Goal: Task Accomplishment & Management: Use online tool/utility

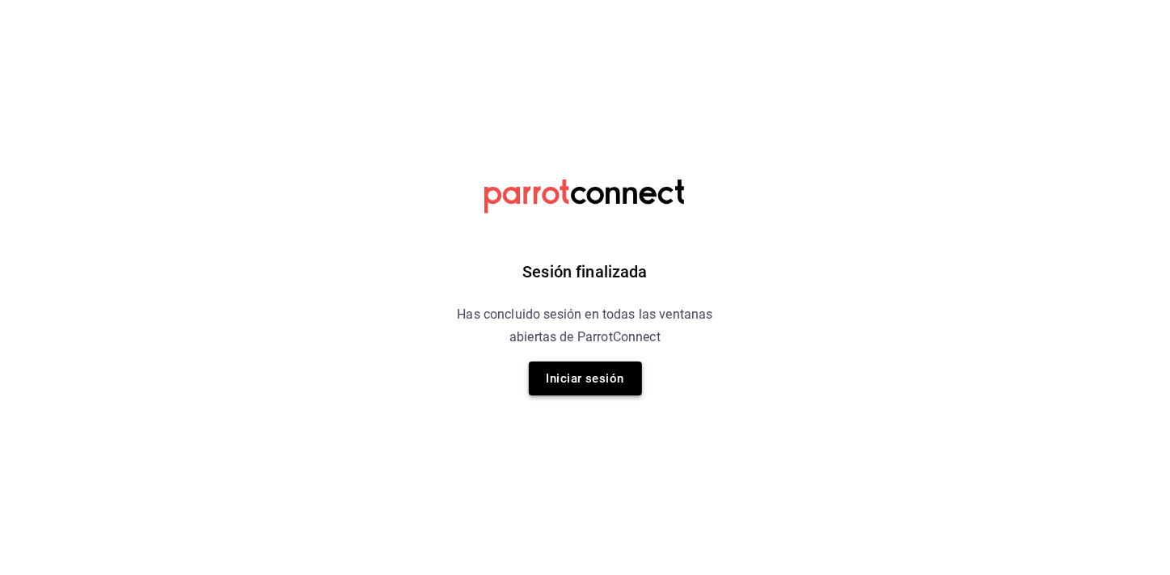
click at [593, 373] on button "Iniciar sesión" at bounding box center [585, 378] width 113 height 34
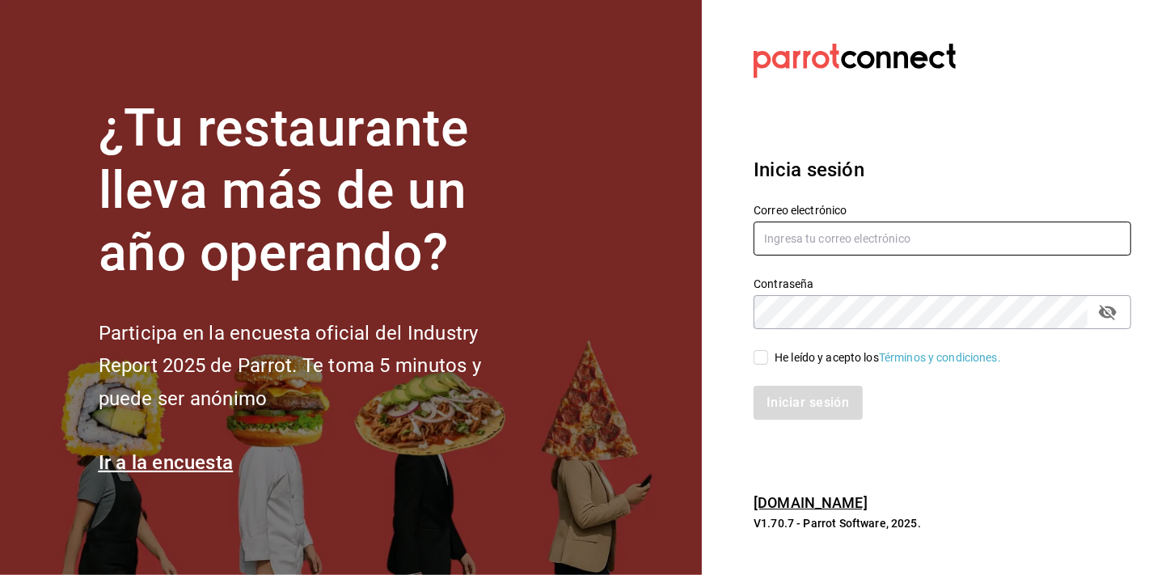
type input "mochomos.arcos@grupocosteno.com"
click at [759, 362] on input "He leído y acepto los Términos y condiciones." at bounding box center [760, 357] width 15 height 15
checkbox input "true"
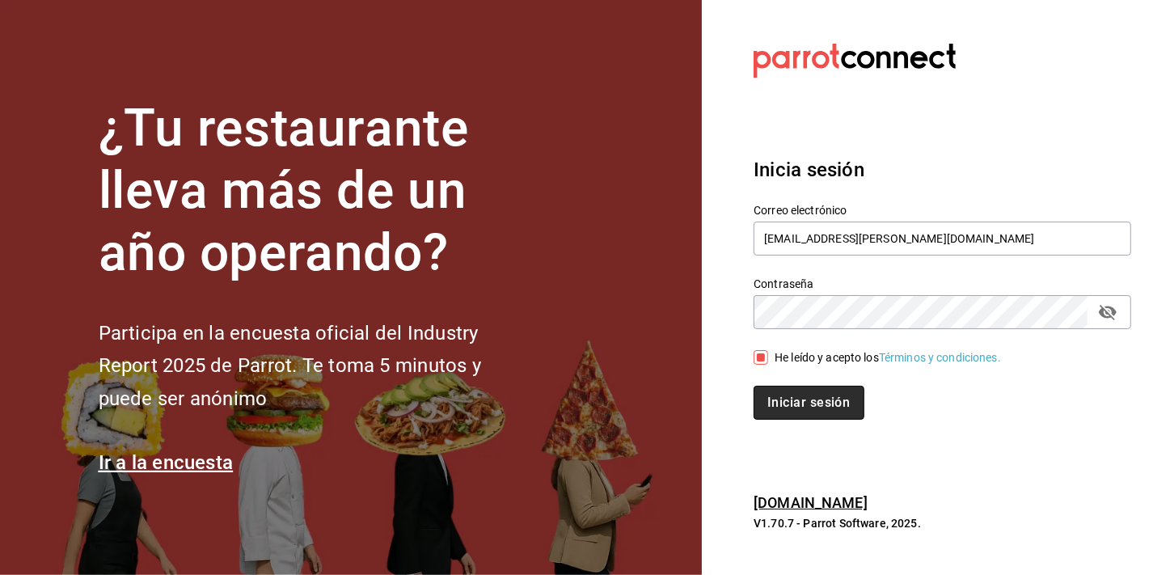
click at [785, 403] on button "Iniciar sesión" at bounding box center [808, 403] width 110 height 34
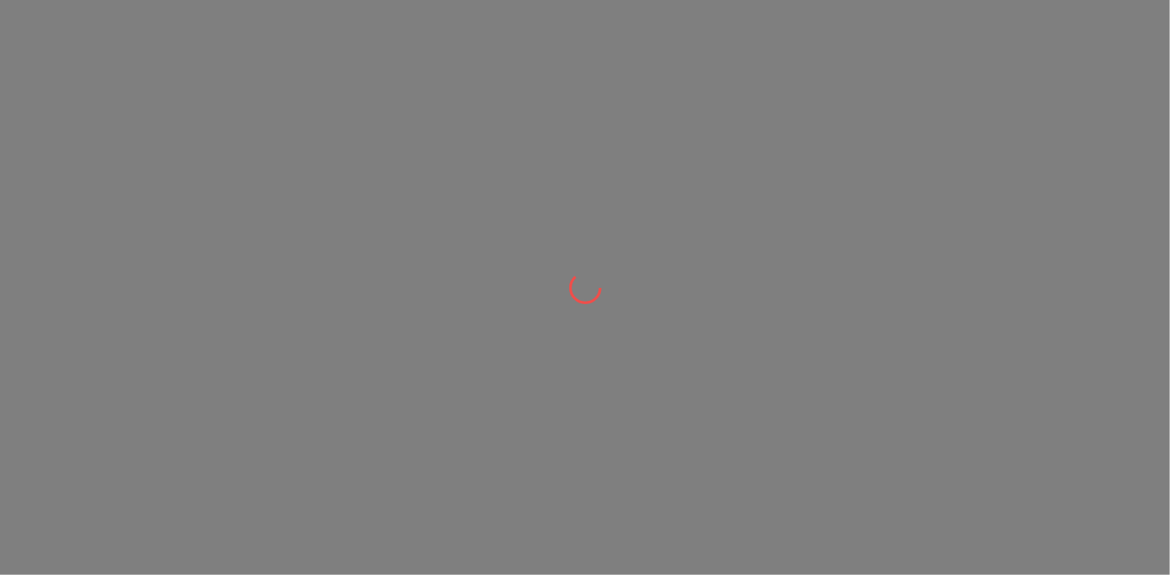
click at [476, 131] on div at bounding box center [585, 287] width 1170 height 575
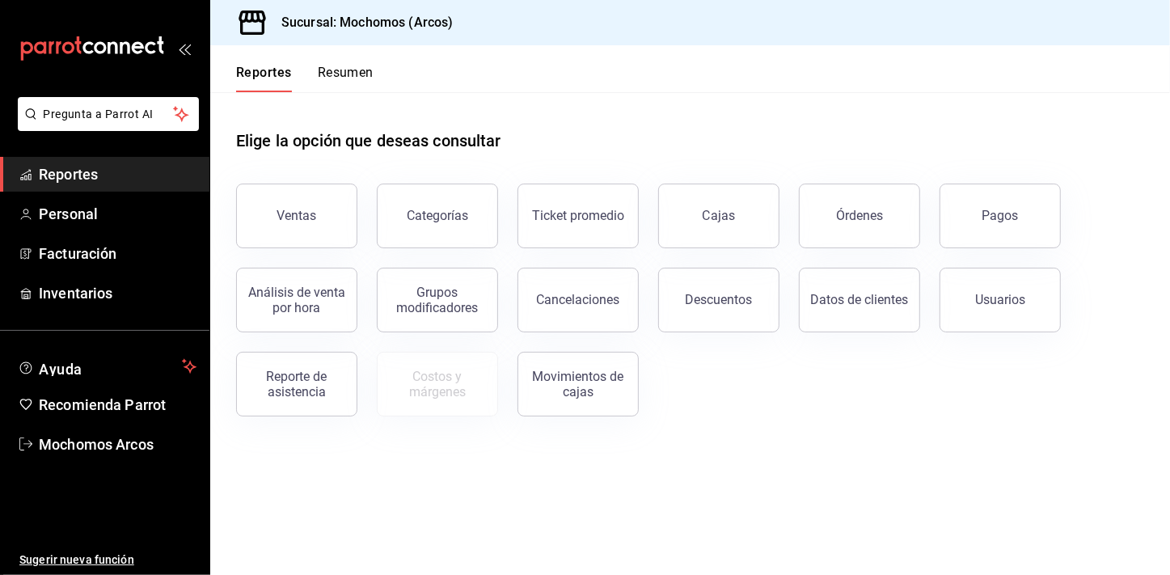
click at [134, 167] on span "Reportes" at bounding box center [118, 174] width 158 height 22
click at [304, 216] on div "Ventas" at bounding box center [297, 215] width 40 height 15
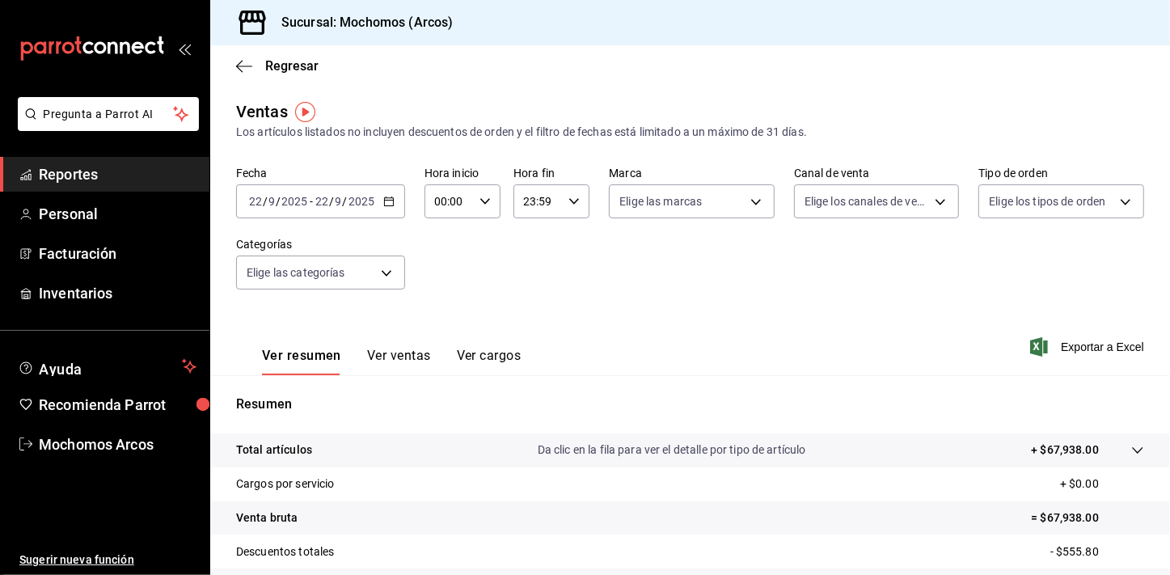
click at [390, 207] on div "2025-09-22 22 / 9 / 2025 - 2025-09-22 22 / 9 / 2025" at bounding box center [320, 201] width 169 height 34
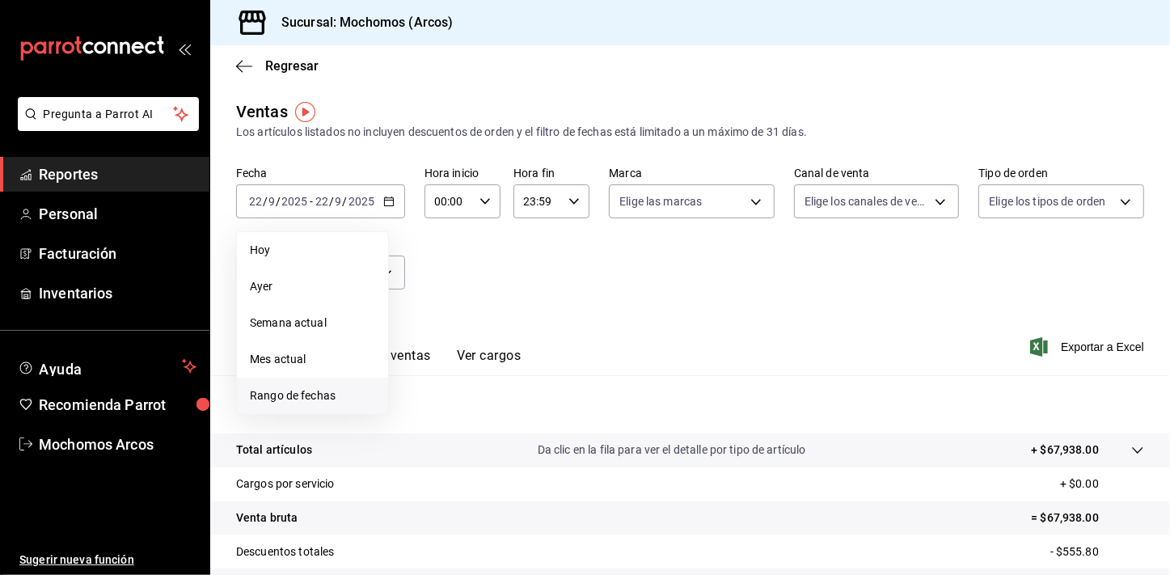
click at [301, 393] on span "Rango de fechas" at bounding box center [312, 395] width 125 height 17
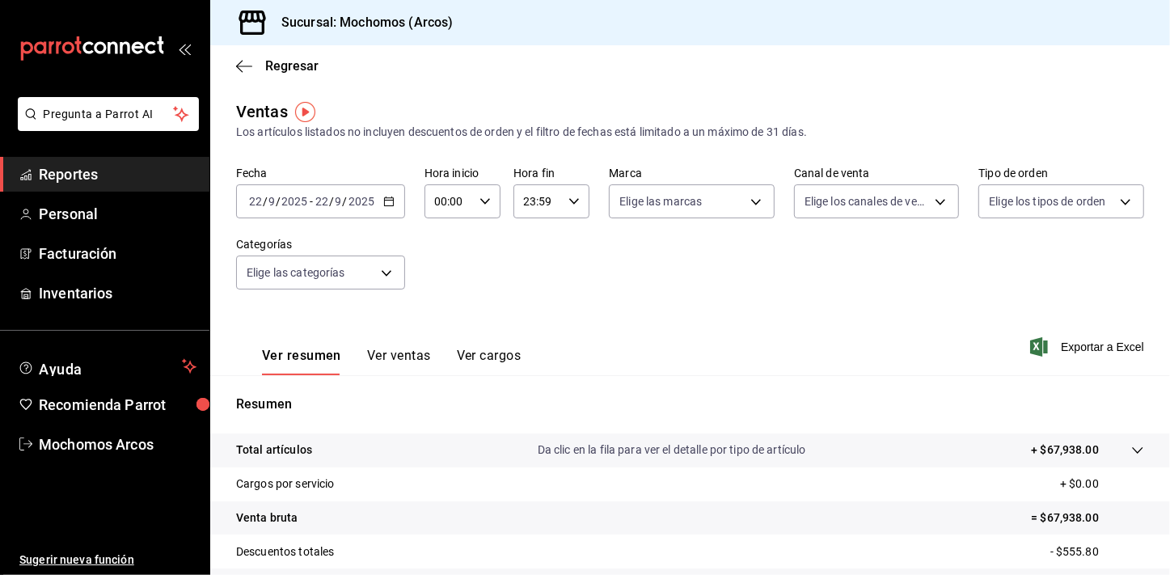
click at [387, 204] on icon "button" at bounding box center [388, 201] width 11 height 11
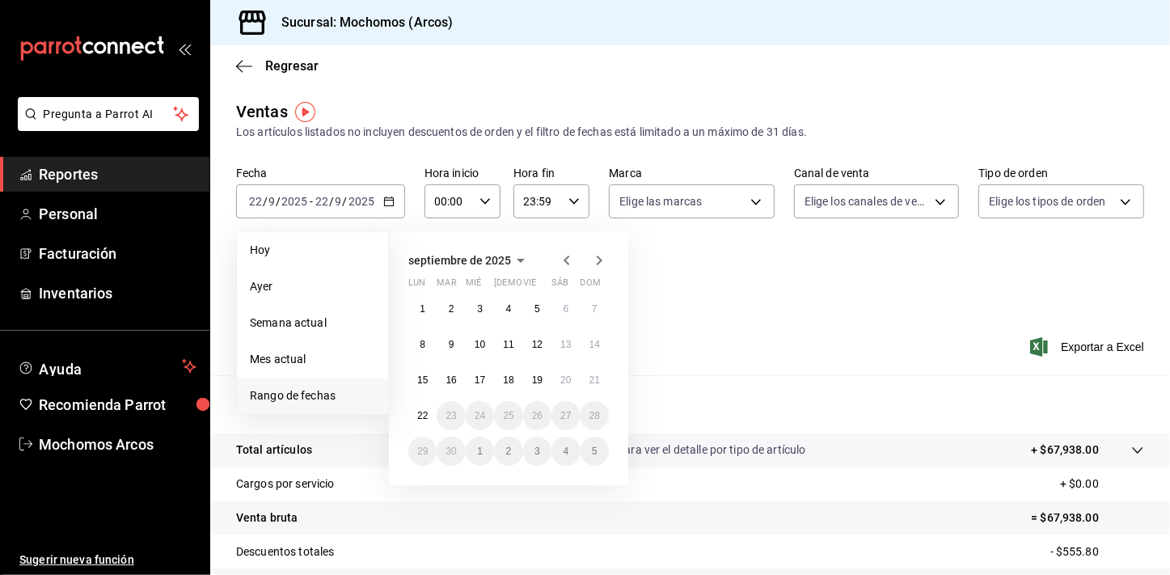
click at [292, 391] on span "Rango de fechas" at bounding box center [312, 395] width 125 height 17
click at [420, 383] on abbr "15" at bounding box center [422, 379] width 11 height 11
click at [589, 378] on abbr "21" at bounding box center [594, 379] width 11 height 11
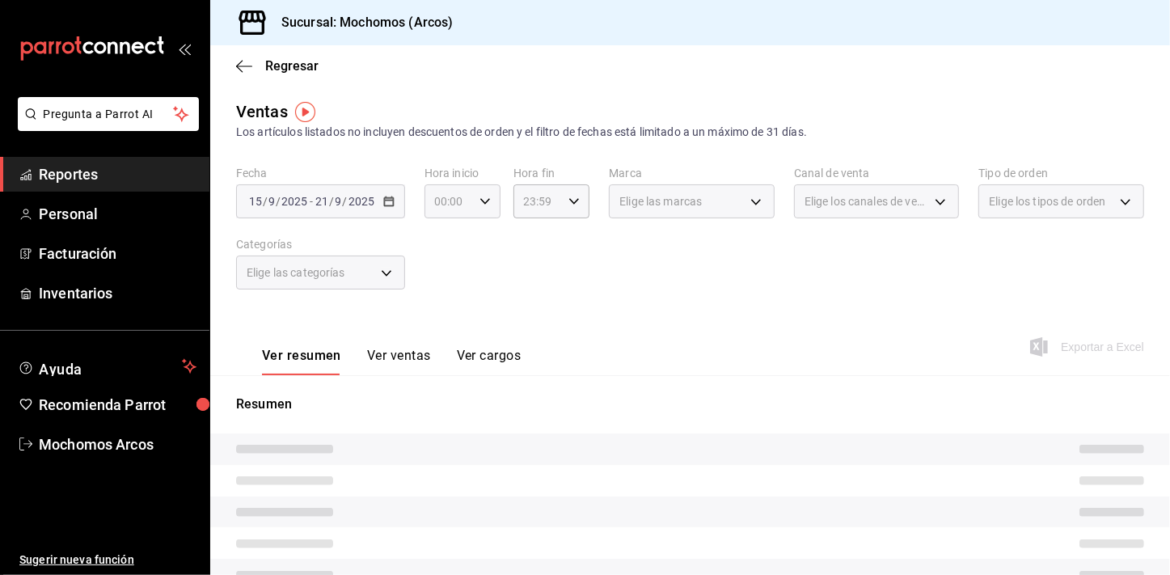
click at [484, 200] on icon "button" at bounding box center [484, 201] width 11 height 11
click at [436, 323] on span "02" at bounding box center [442, 320] width 12 height 13
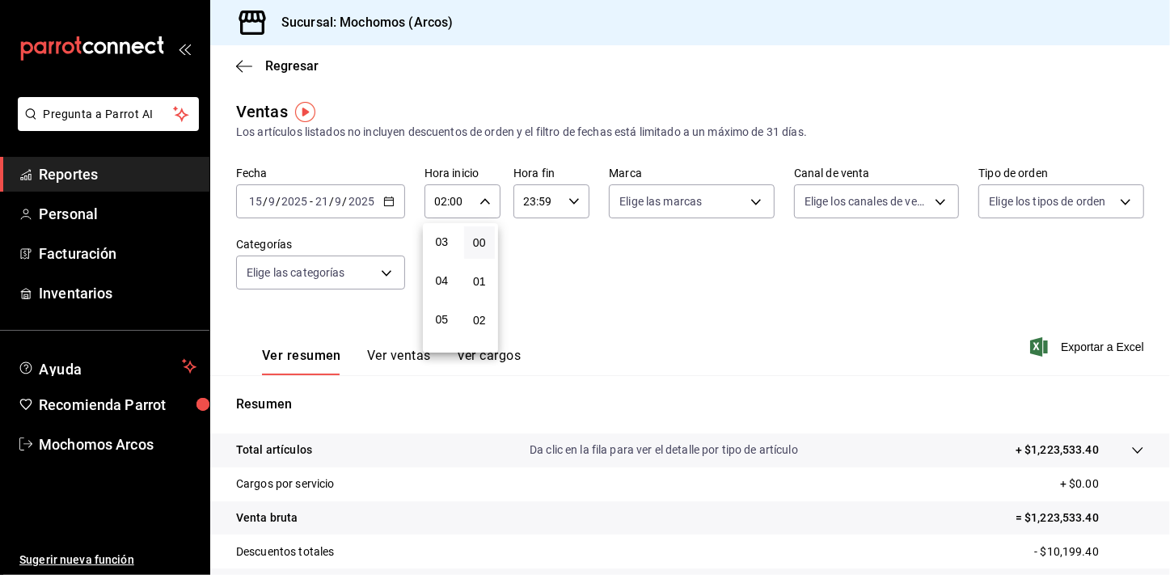
scroll to position [146, 0]
click at [439, 289] on span "05" at bounding box center [442, 290] width 12 height 13
type input "05:00"
click at [668, 273] on div at bounding box center [585, 287] width 1170 height 575
click at [1116, 340] on span "Exportar a Excel" at bounding box center [1088, 346] width 111 height 19
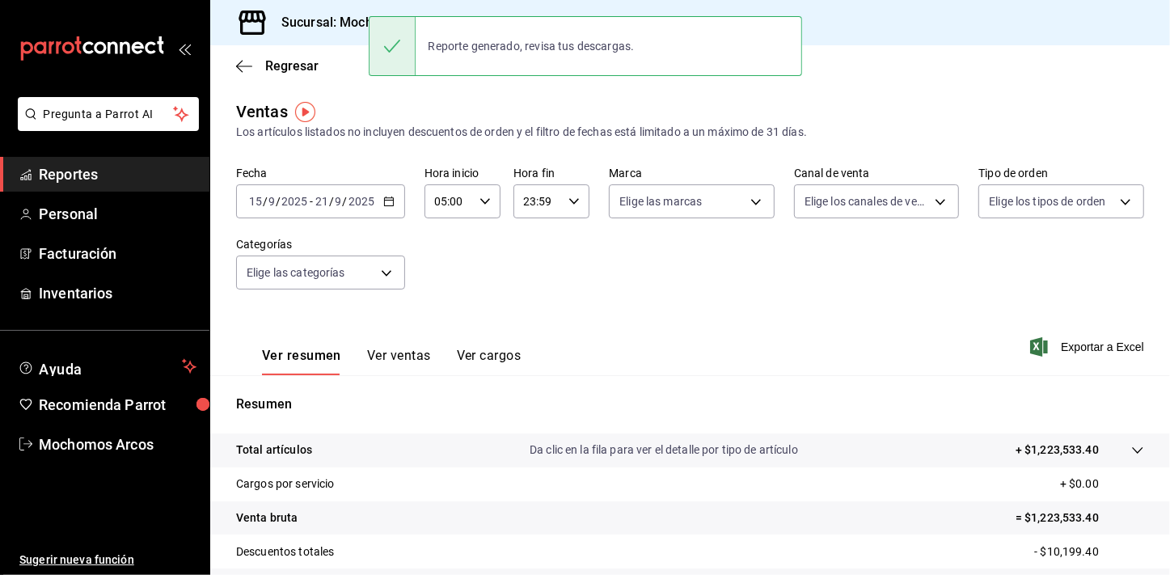
click at [164, 179] on span "Reportes" at bounding box center [118, 174] width 158 height 22
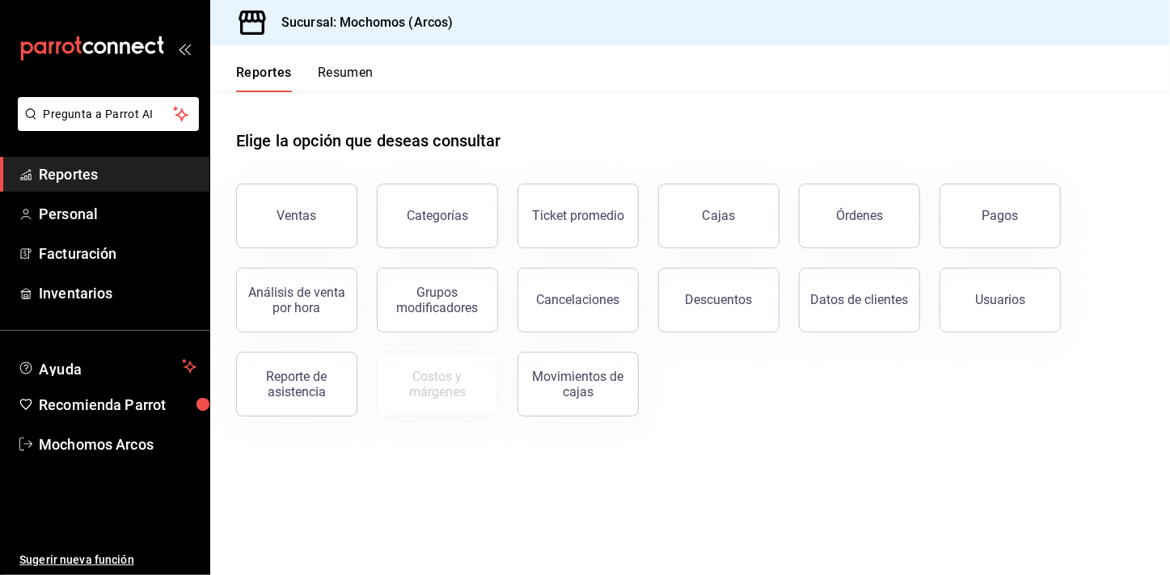
click at [369, 72] on button "Resumen" at bounding box center [346, 78] width 56 height 27
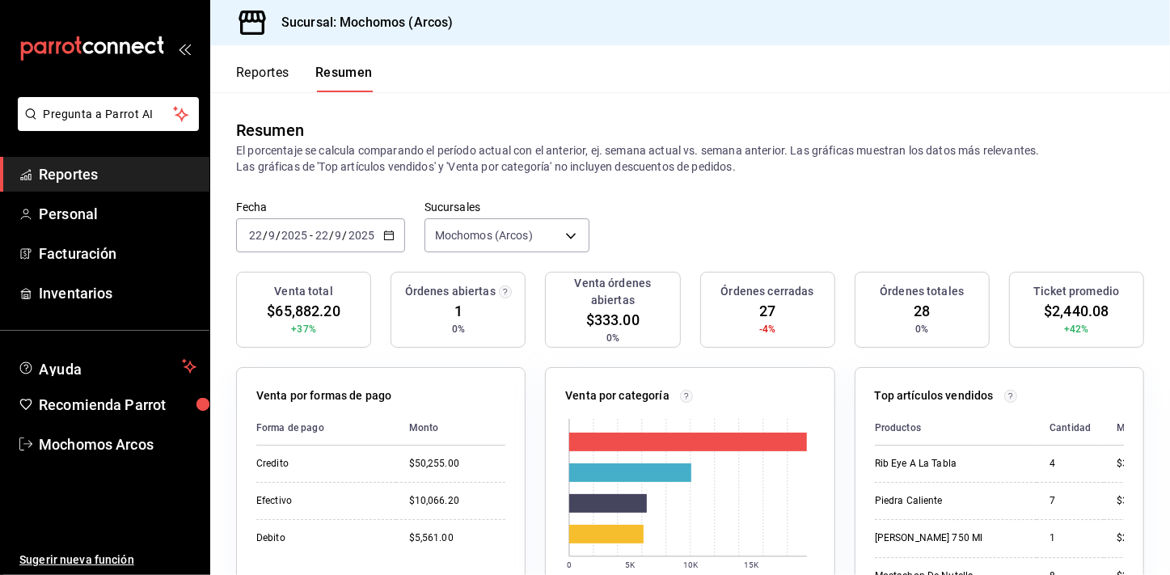
click at [134, 179] on span "Reportes" at bounding box center [118, 174] width 158 height 22
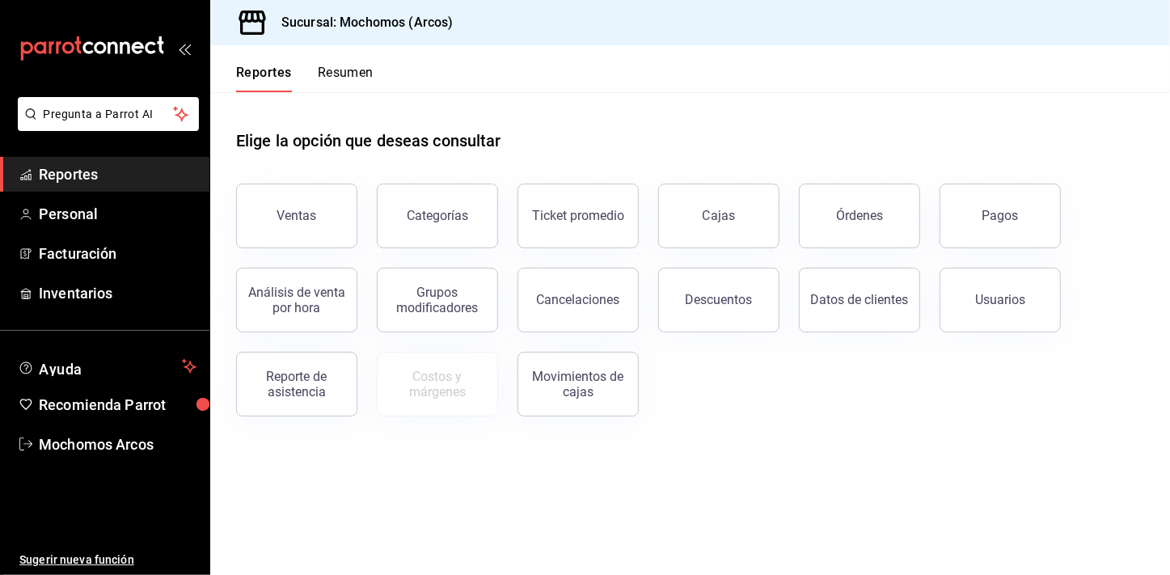
click at [108, 185] on link "Reportes" at bounding box center [104, 174] width 209 height 35
click at [743, 286] on button "Descuentos" at bounding box center [718, 300] width 121 height 65
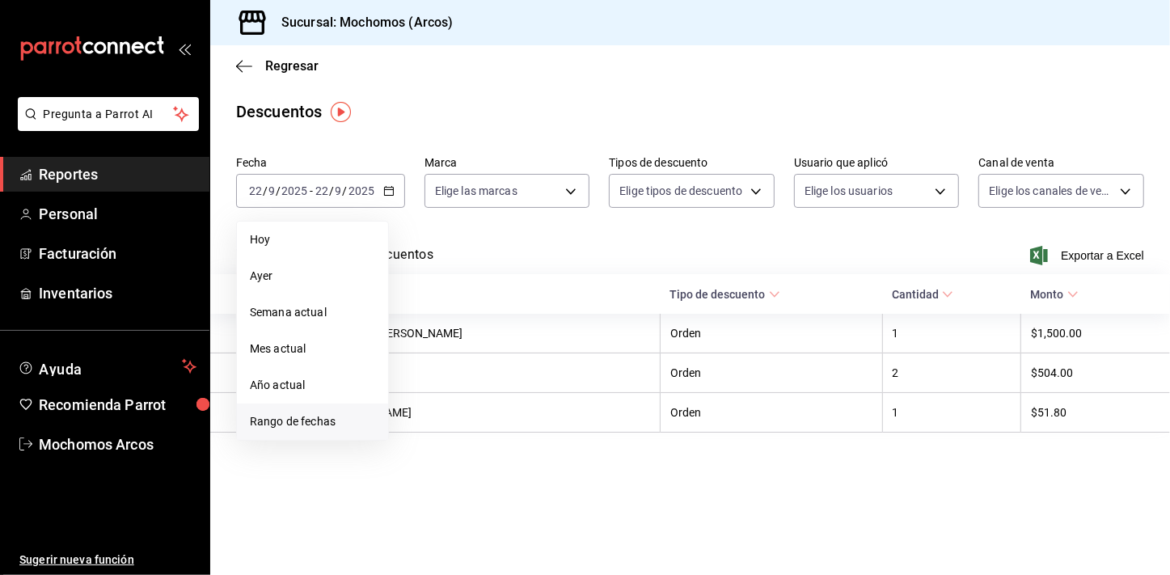
click at [306, 416] on span "Rango de fechas" at bounding box center [312, 421] width 125 height 17
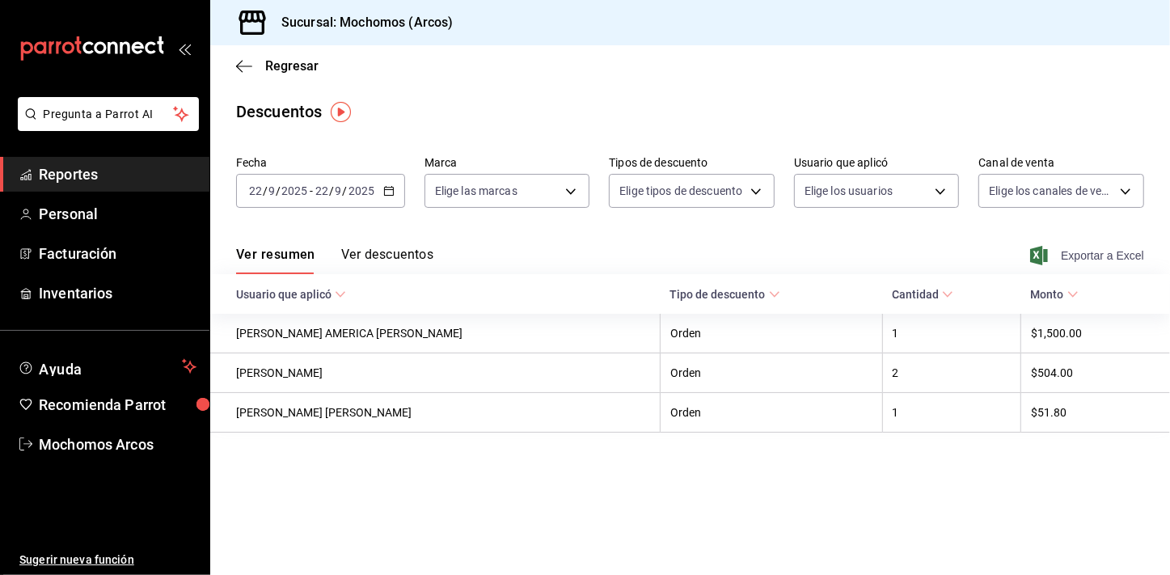
click at [1069, 258] on span "Exportar a Excel" at bounding box center [1088, 255] width 111 height 19
click at [82, 172] on span "Reportes" at bounding box center [118, 174] width 158 height 22
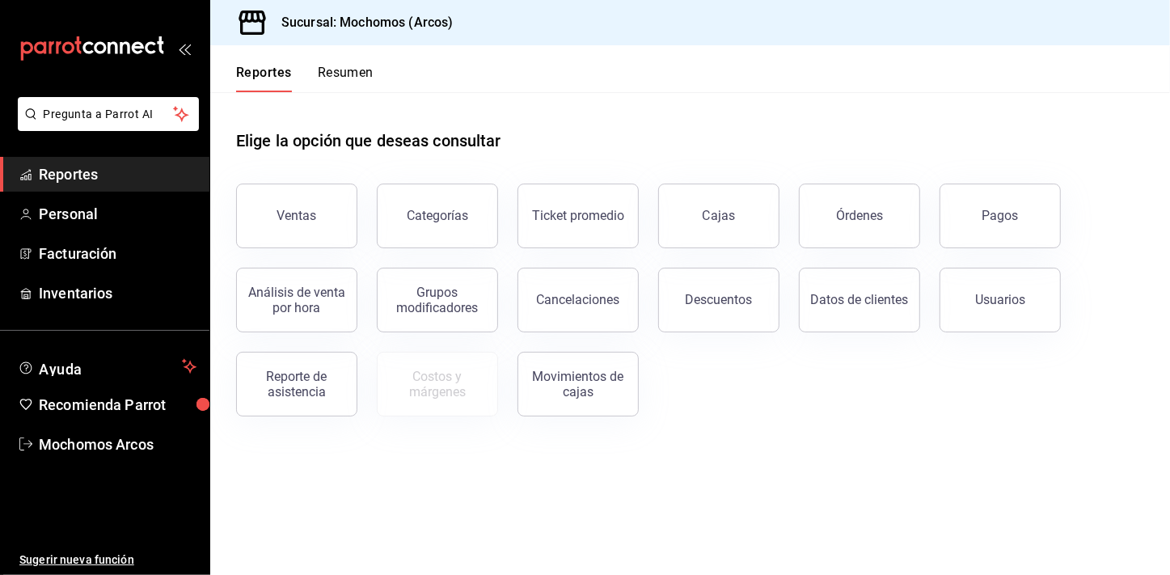
click at [363, 65] on button "Resumen" at bounding box center [346, 78] width 56 height 27
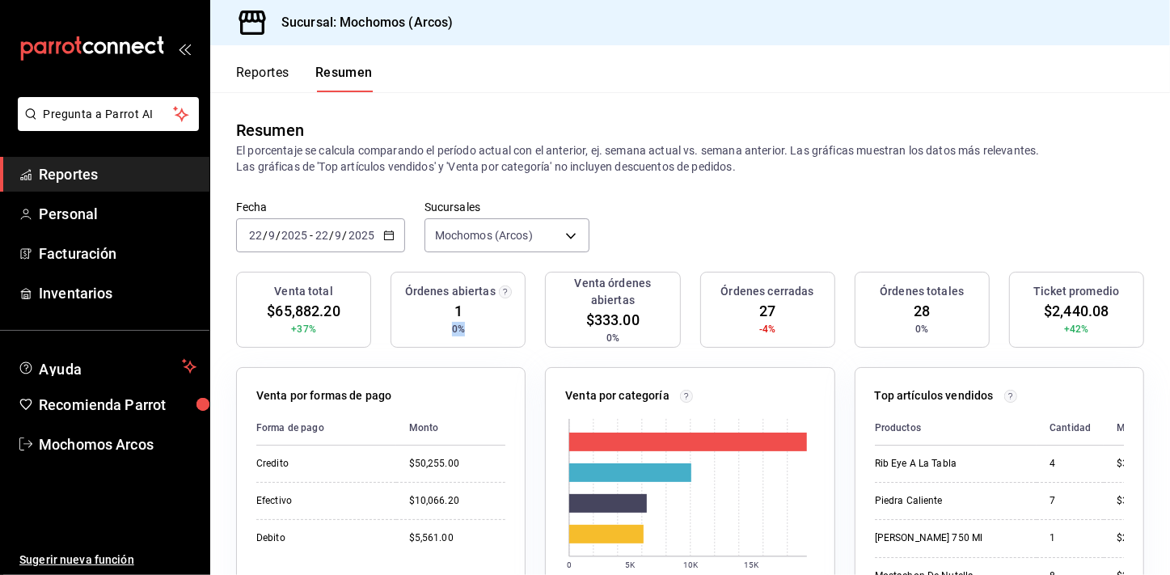
drag, startPoint x: 445, startPoint y: 323, endPoint x: 469, endPoint y: 322, distance: 24.3
click at [469, 322] on div "Órdenes abiertas 1 0%" at bounding box center [457, 310] width 135 height 76
click at [455, 325] on span "0%" at bounding box center [458, 329] width 13 height 15
click at [171, 176] on span "Reportes" at bounding box center [118, 174] width 158 height 22
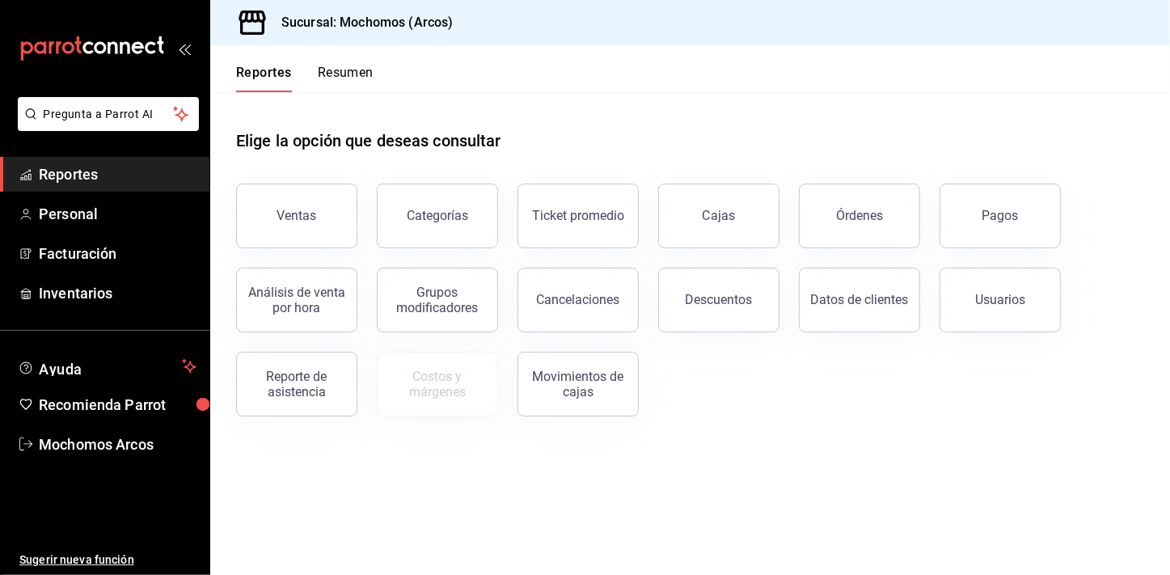
click at [68, 173] on span "Reportes" at bounding box center [118, 174] width 158 height 22
click at [326, 91] on button "Resumen" at bounding box center [346, 78] width 56 height 27
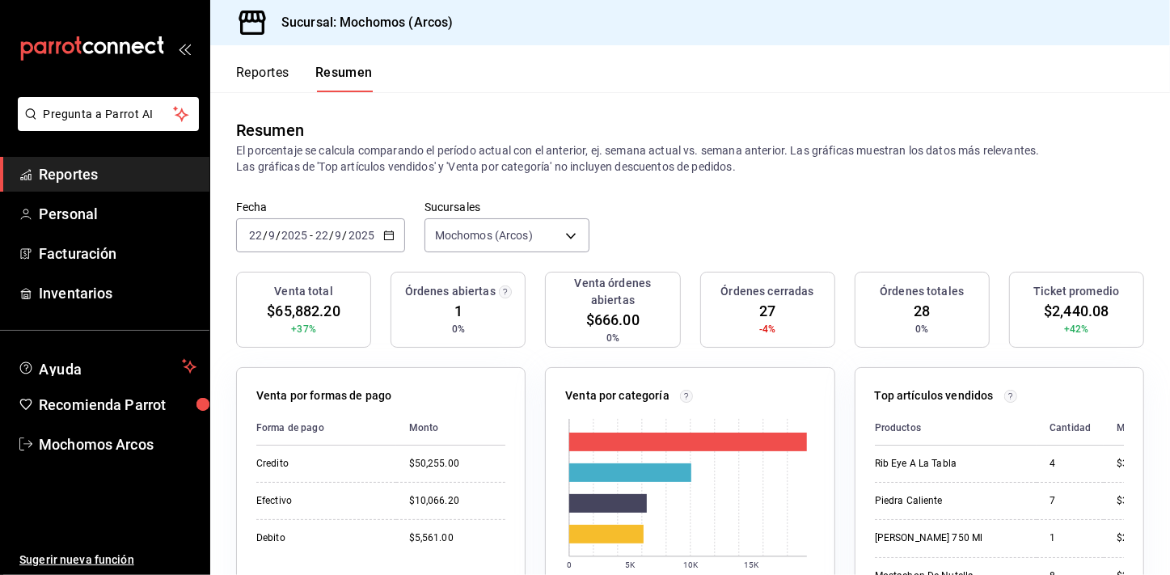
click at [167, 163] on span "Reportes" at bounding box center [118, 174] width 158 height 22
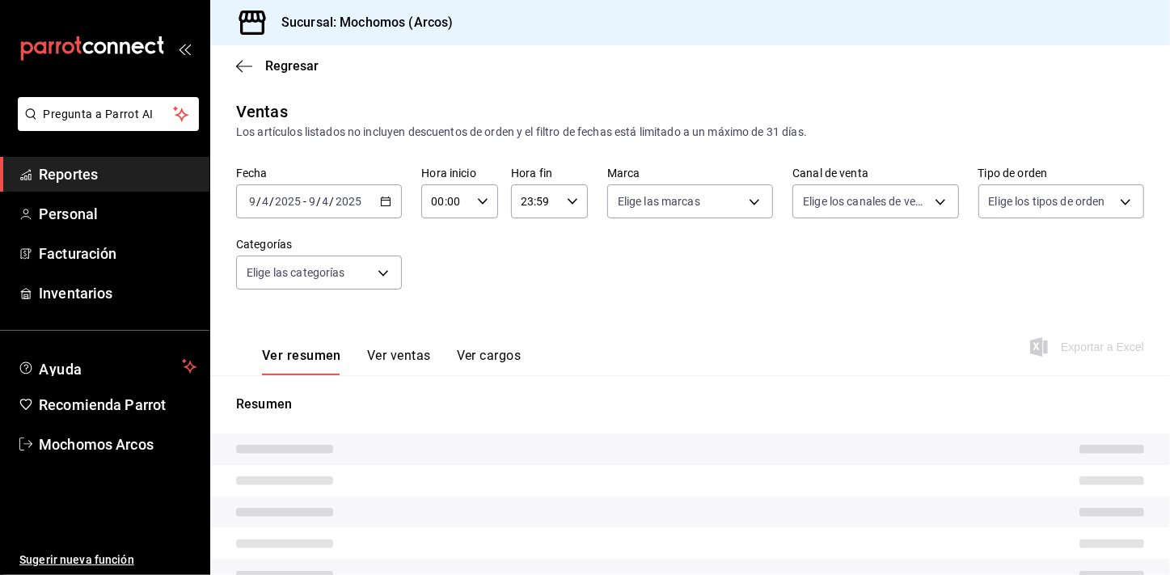
click at [121, 171] on span "Reportes" at bounding box center [118, 174] width 158 height 22
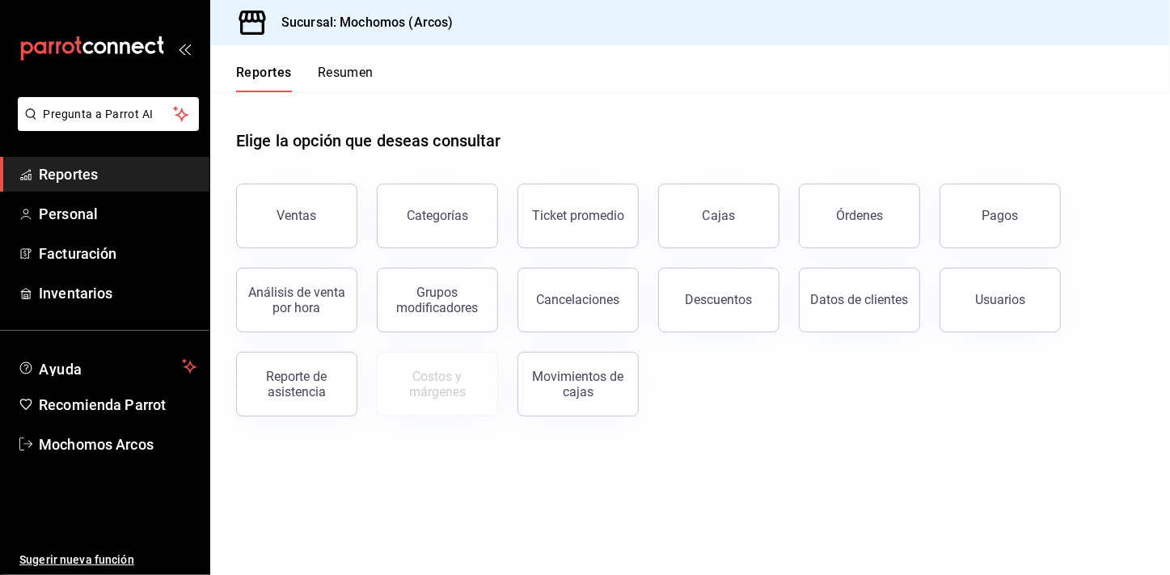
click at [323, 63] on div "Reportes Resumen" at bounding box center [291, 68] width 163 height 47
click at [323, 71] on button "Resumen" at bounding box center [346, 78] width 56 height 27
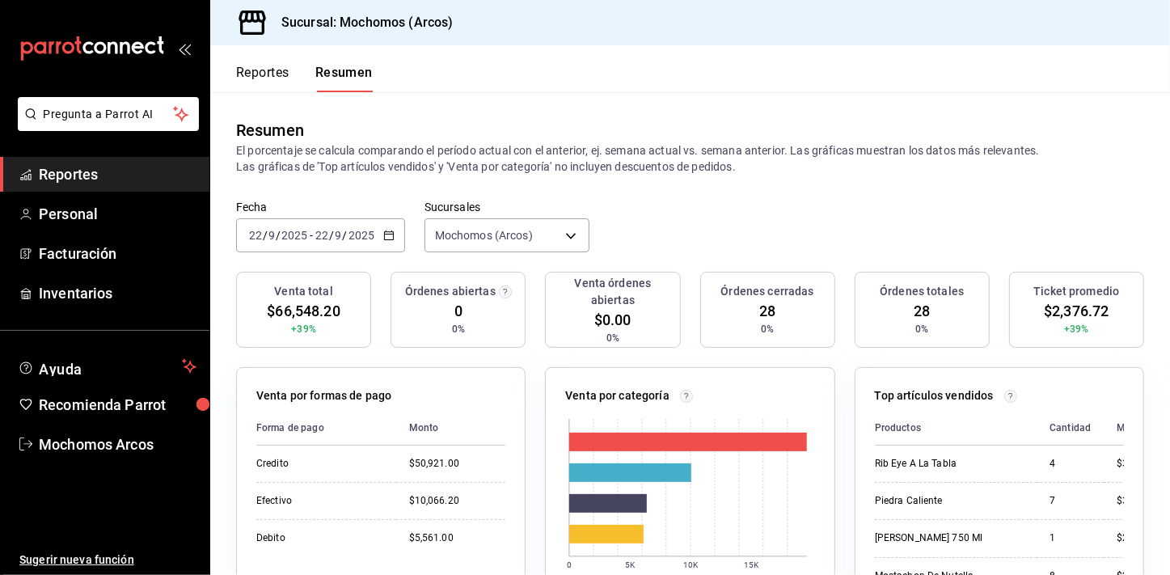
click at [167, 181] on span "Reportes" at bounding box center [118, 174] width 158 height 22
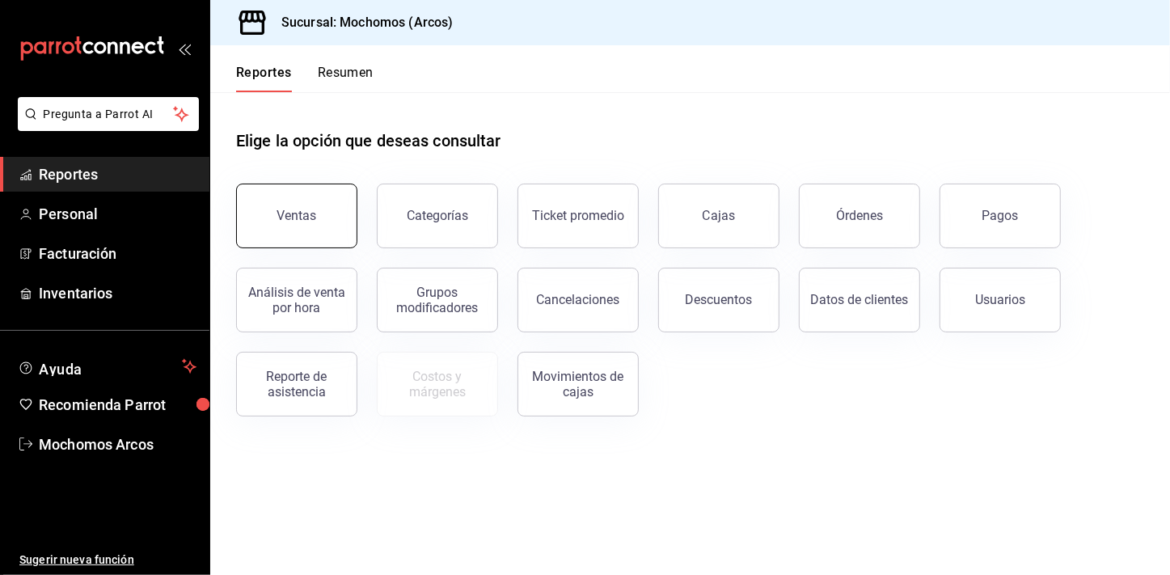
click at [272, 193] on button "Ventas" at bounding box center [296, 215] width 121 height 65
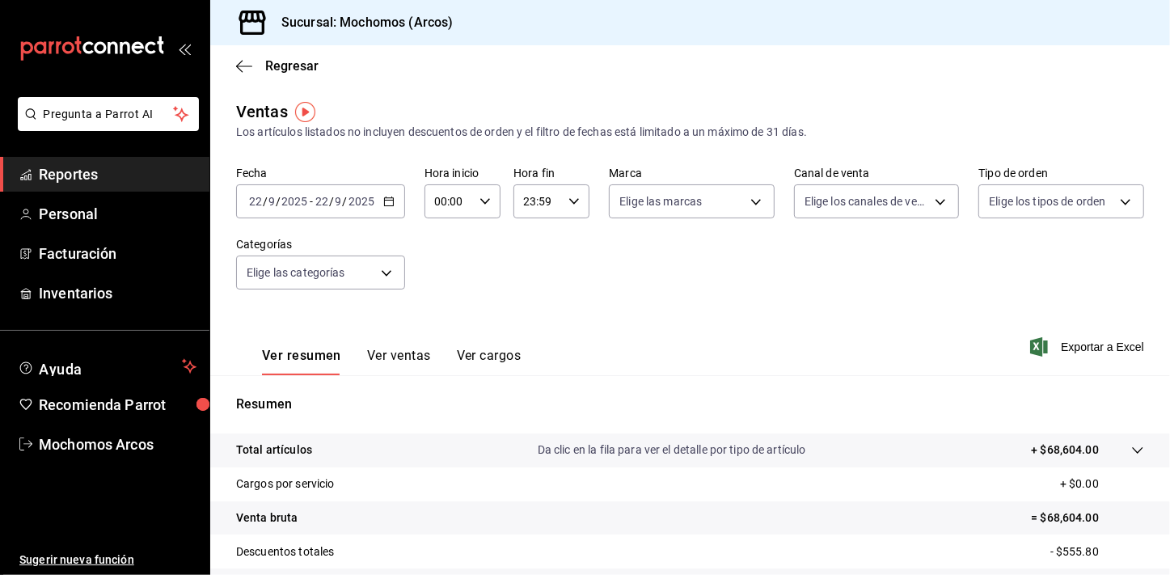
click at [486, 204] on icon "button" at bounding box center [484, 201] width 11 height 11
click at [443, 243] on span "00" at bounding box center [442, 242] width 12 height 13
click at [443, 243] on button "05" at bounding box center [442, 231] width 32 height 32
type input "05:00"
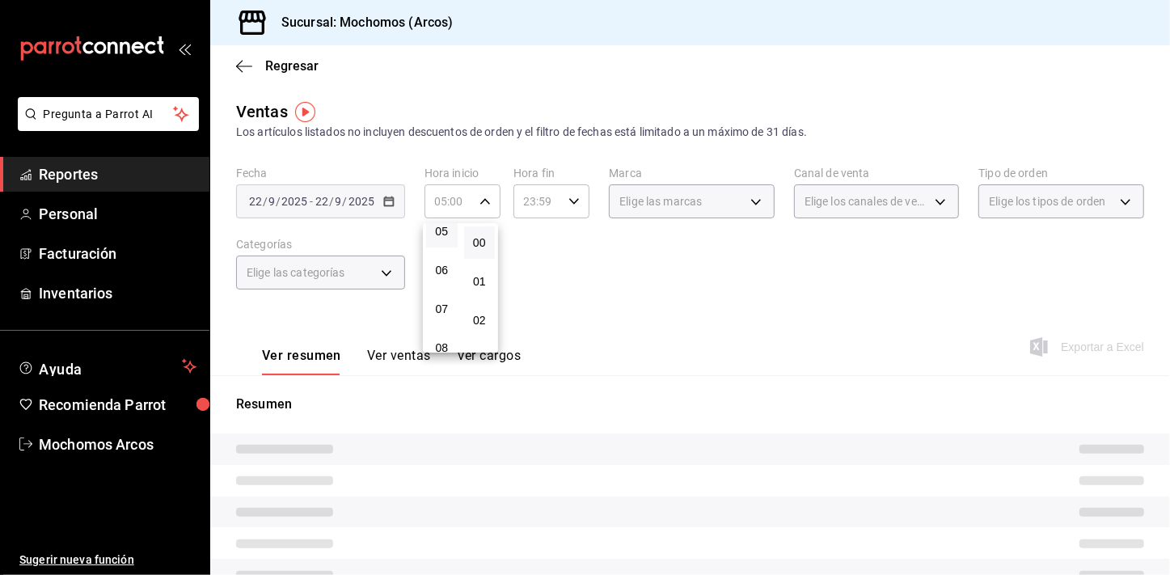
click at [641, 289] on div at bounding box center [585, 287] width 1170 height 575
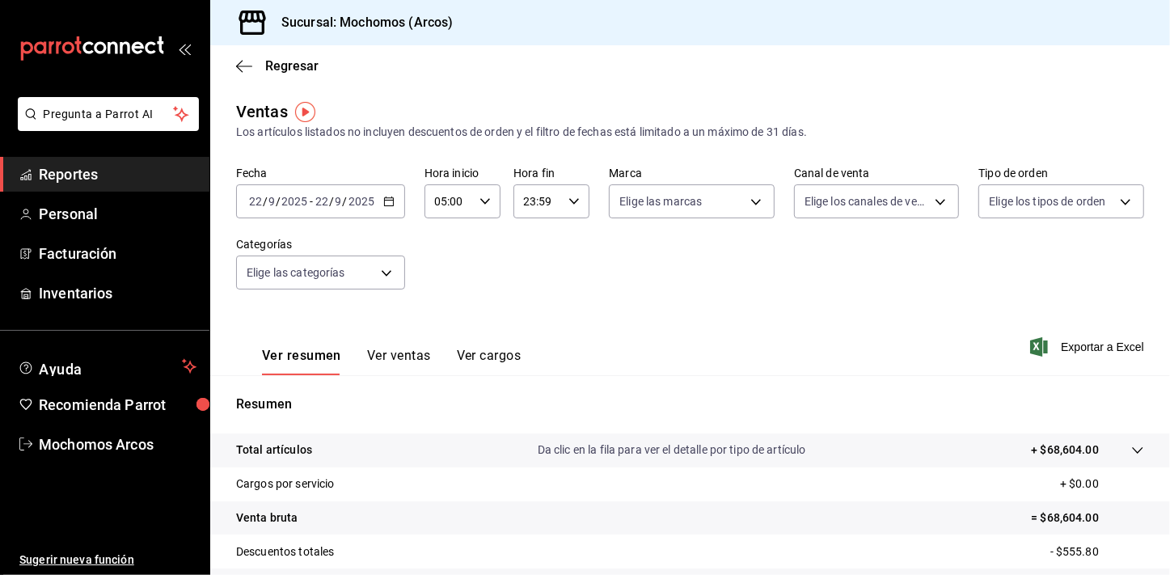
scroll to position [2, 0]
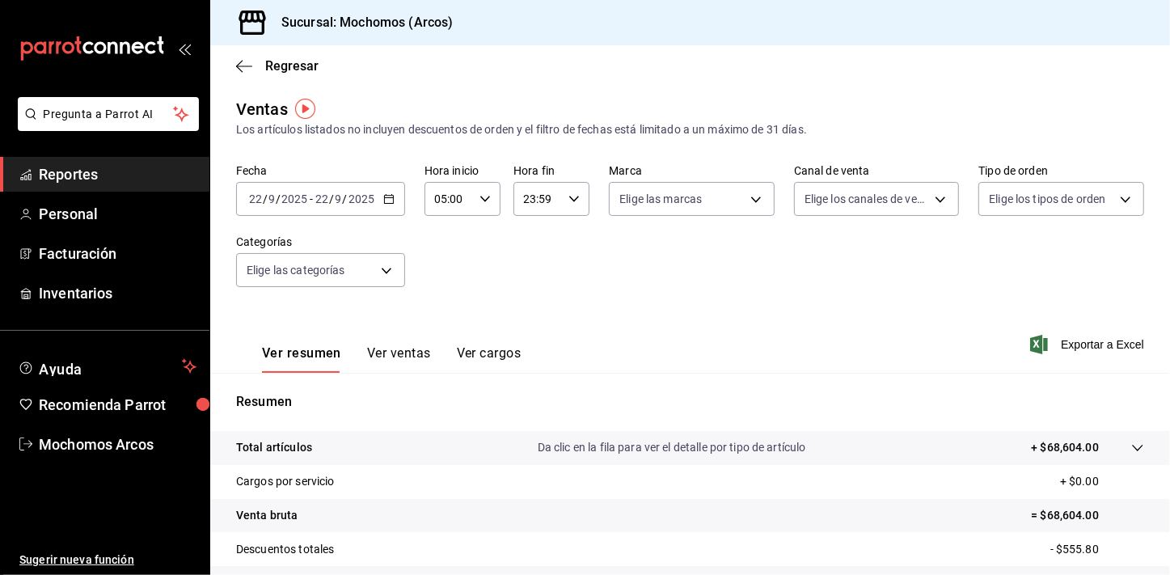
click at [568, 196] on icon "button" at bounding box center [573, 198] width 11 height 11
click at [567, 329] on span "59" at bounding box center [568, 329] width 12 height 13
click at [653, 299] on div at bounding box center [585, 287] width 1170 height 575
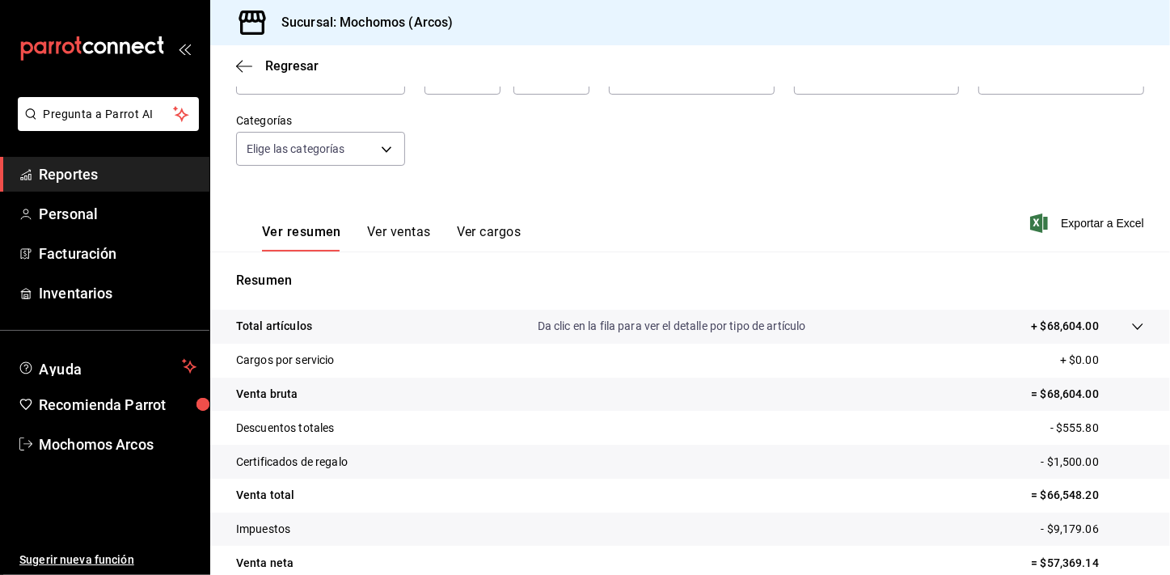
scroll to position [169, 0]
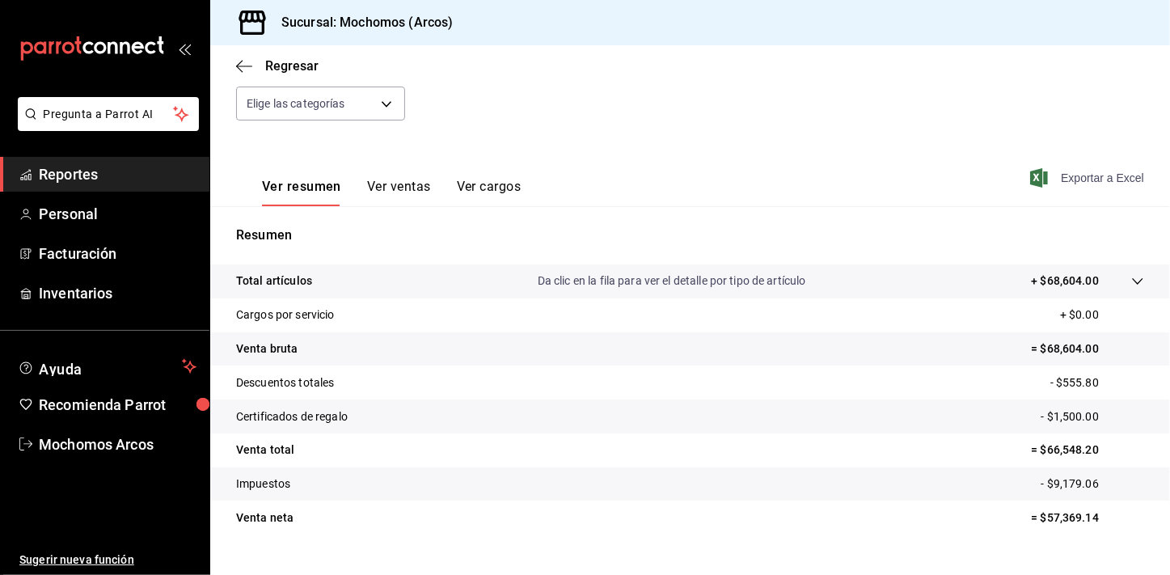
click at [1097, 174] on span "Exportar a Excel" at bounding box center [1088, 177] width 111 height 19
click at [110, 159] on link "Reportes" at bounding box center [104, 174] width 209 height 35
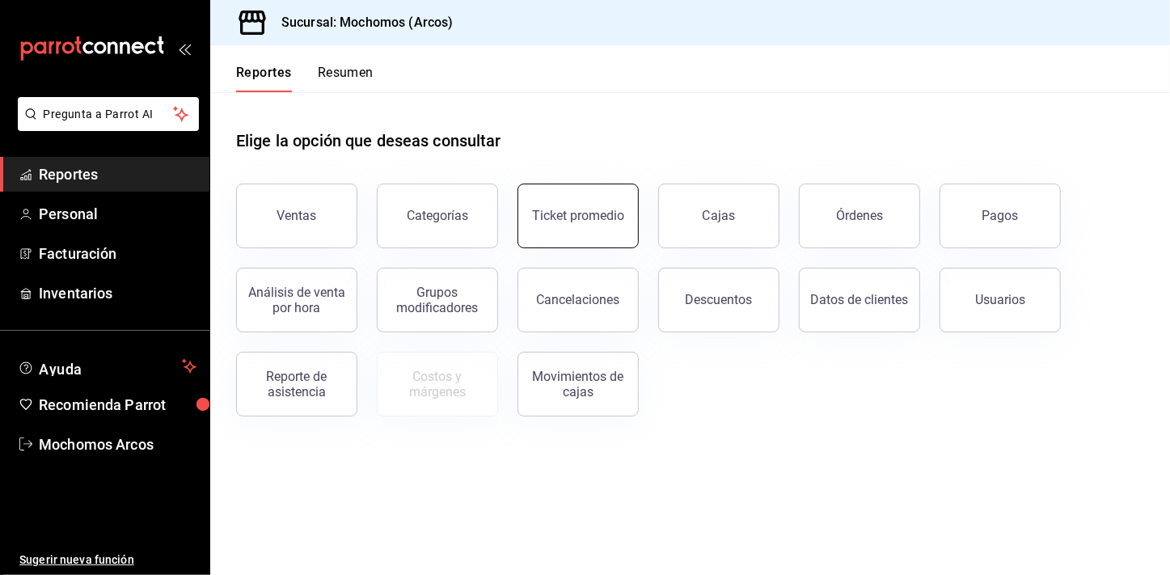
click at [552, 220] on div "Ticket promedio" at bounding box center [578, 215] width 92 height 15
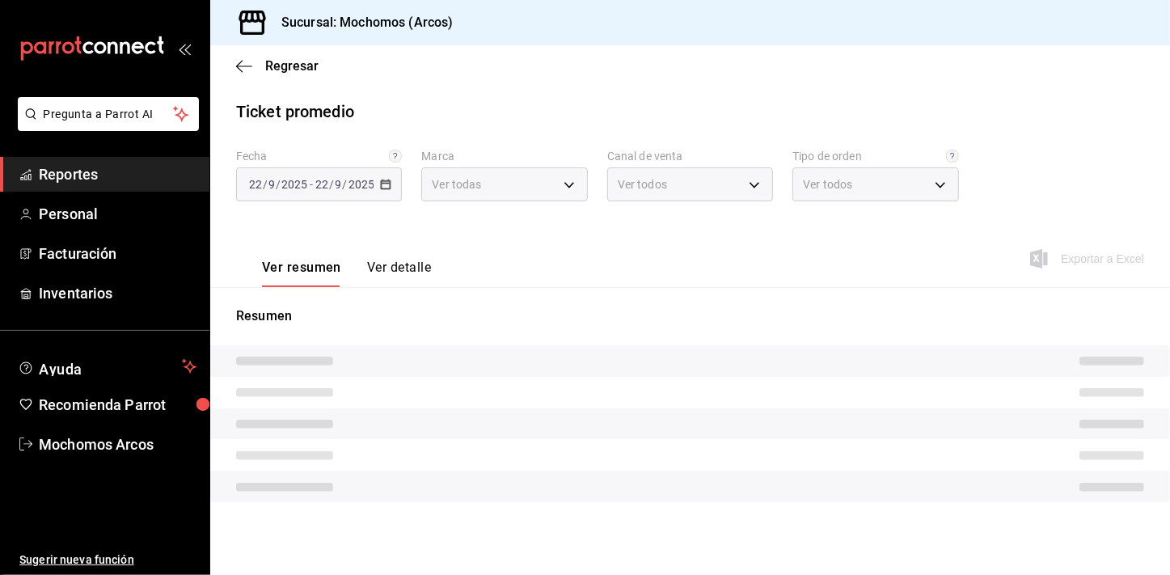
type input "dd36a3dd-8c35-4563-bc3a-0ae6137ce787"
type input "PARROT,UBER_EATS,RAPPI,DIDI_FOOD,ONLINE"
type input "c6b8ee8d-4955-4723-bae1-372b147e207b,27be71f3-ce18-4cfa-bd3b-e966efc6a73f,EXTER…"
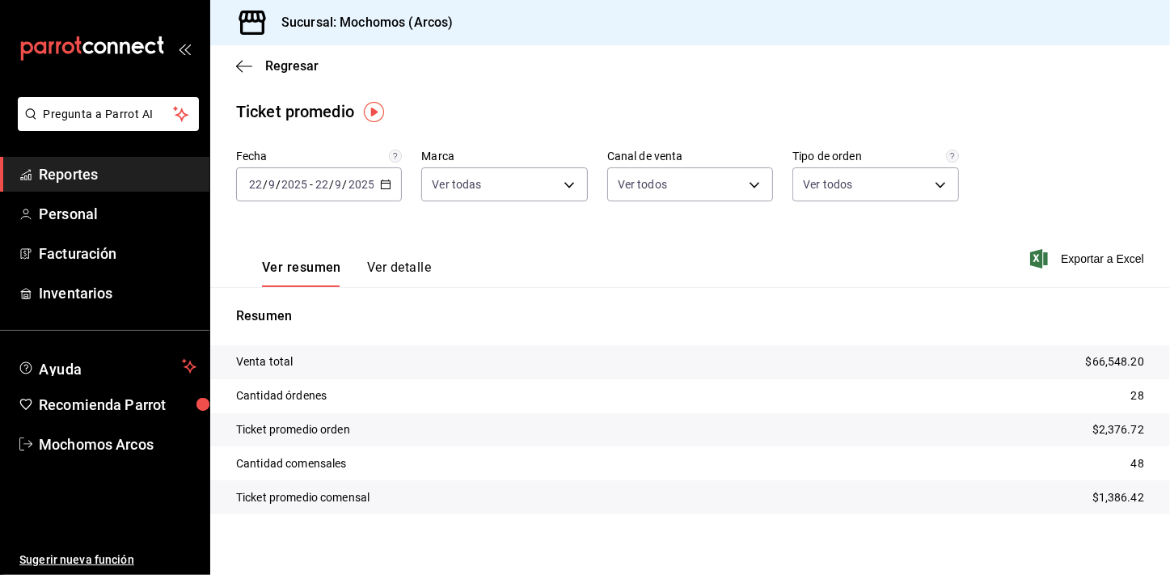
click at [383, 181] on icon "button" at bounding box center [385, 184] width 11 height 11
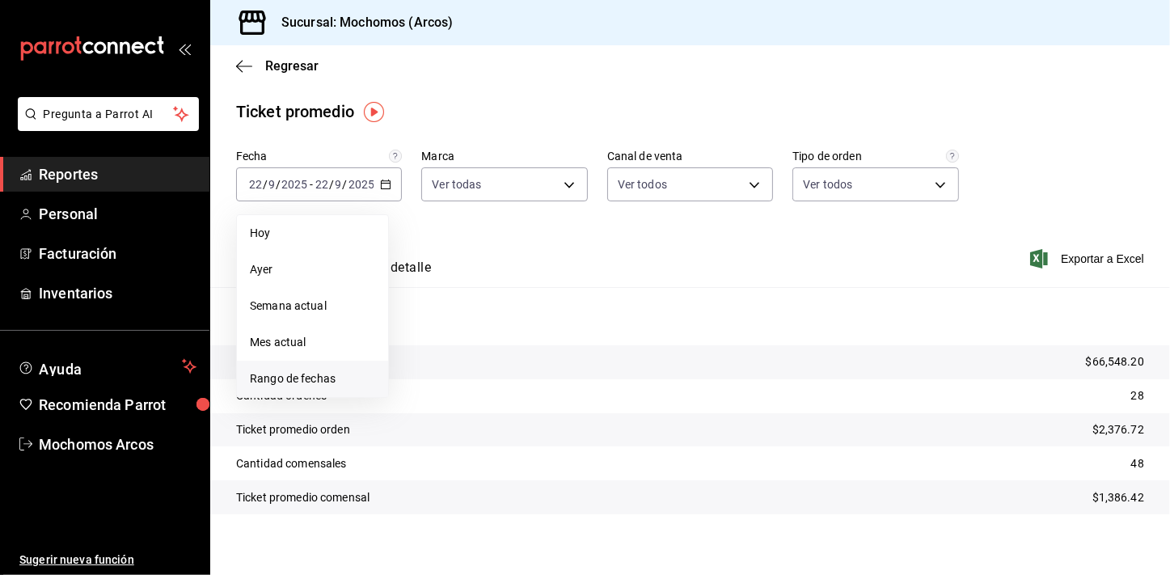
click at [317, 377] on span "Rango de fechas" at bounding box center [312, 378] width 125 height 17
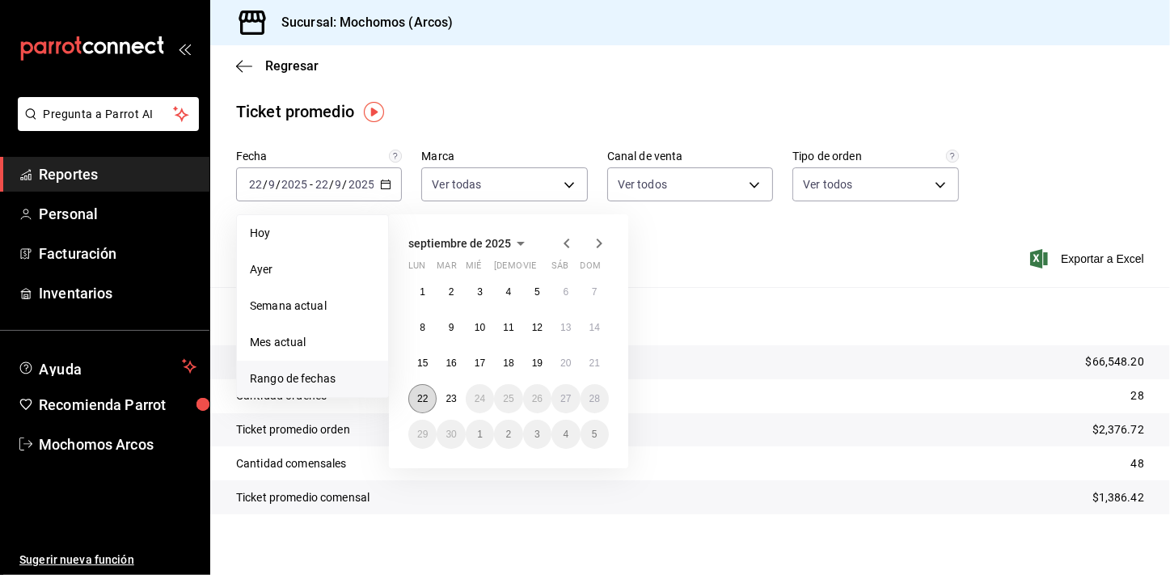
click at [428, 404] on button "22" at bounding box center [422, 398] width 28 height 29
click at [448, 400] on abbr "23" at bounding box center [450, 398] width 11 height 11
